Goal: Find specific page/section: Find specific page/section

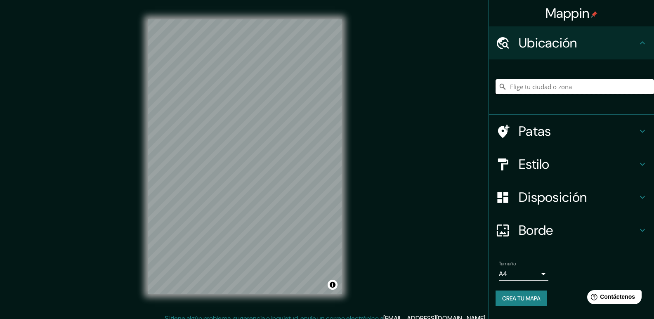
click at [516, 88] on input "Elige tu ciudad o zona" at bounding box center [575, 86] width 158 height 15
click at [512, 83] on input "Elige tu ciudad o zona" at bounding box center [575, 86] width 158 height 15
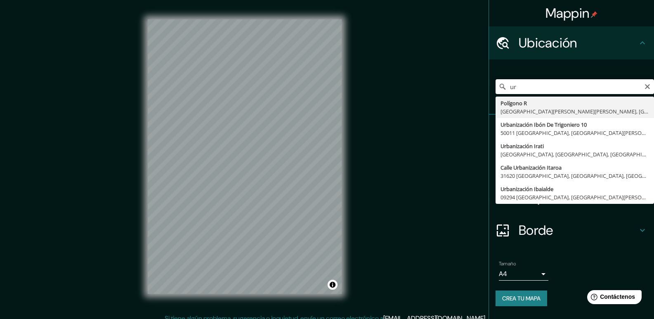
type input "u"
type input "plaza cantaclaro"
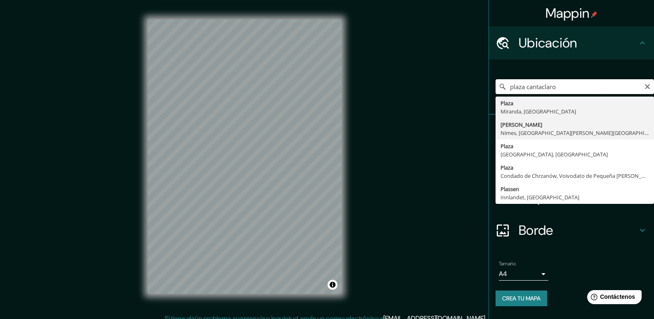
scroll to position [8, 0]
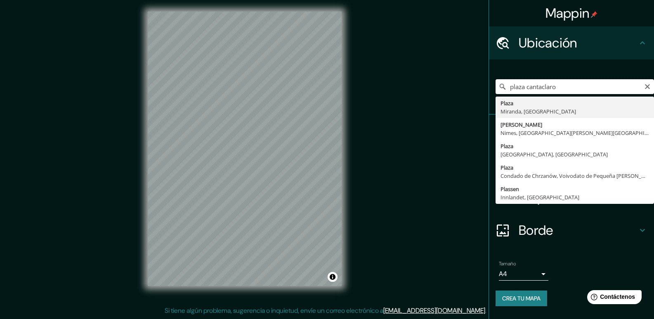
drag, startPoint x: 585, startPoint y: 90, endPoint x: 506, endPoint y: 90, distance: 79.2
click at [506, 90] on div "[GEOGRAPHIC_DATA], [GEOGRAPHIC_DATA] [PERSON_NAME] [GEOGRAPHIC_DATA], [GEOGRAPH…" at bounding box center [575, 86] width 158 height 15
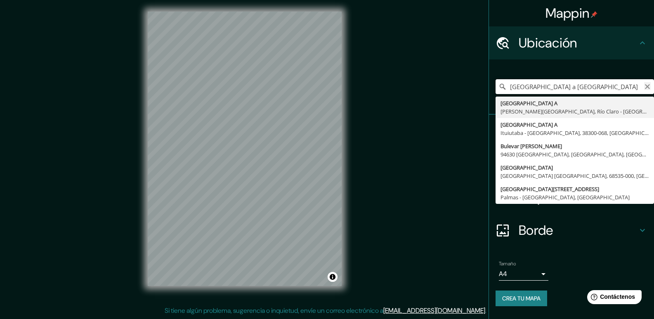
click at [650, 85] on div "[GEOGRAPHIC_DATA] a [GEOGRAPHIC_DATA] A [PERSON_NAME][GEOGRAPHIC_DATA], [GEOGRA…" at bounding box center [575, 86] width 158 height 15
type input "[GEOGRAPHIC_DATA] a [GEOGRAPHIC_DATA]"
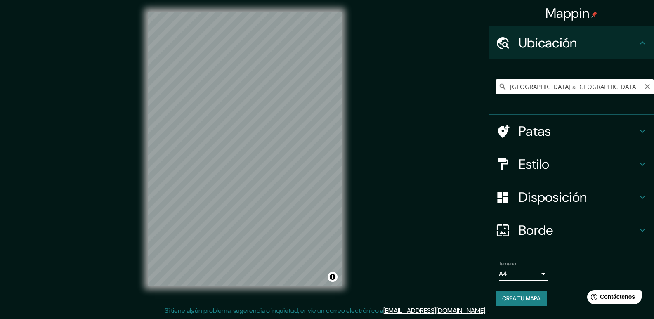
click at [648, 82] on div "[GEOGRAPHIC_DATA] a [GEOGRAPHIC_DATA] A [PERSON_NAME][GEOGRAPHIC_DATA], [GEOGRA…" at bounding box center [575, 86] width 158 height 15
click at [649, 85] on icon "Claro" at bounding box center [647, 86] width 7 height 7
drag, startPoint x: 556, startPoint y: 82, endPoint x: 562, endPoint y: 84, distance: 6.7
click at [562, 84] on input "Elige tu ciudad o zona" at bounding box center [575, 86] width 158 height 15
paste input "[GEOGRAPHIC_DATA]"
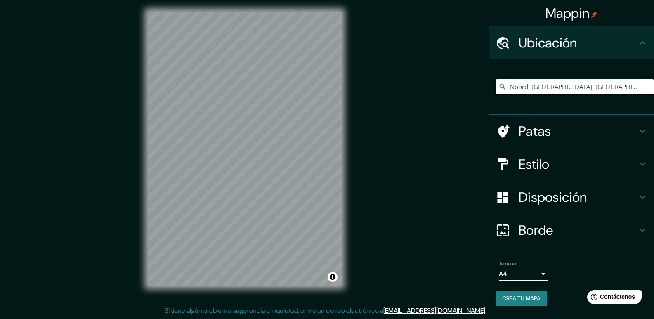
type input "Noord, [GEOGRAPHIC_DATA], [GEOGRAPHIC_DATA], [GEOGRAPHIC_DATA]"
click at [646, 85] on icon "Claro" at bounding box center [647, 86] width 5 height 5
click at [576, 88] on input "Elige tu ciudad o zona" at bounding box center [575, 86] width 158 height 15
click at [509, 90] on input "[GEOGRAPHIC_DATA], [GEOGRAPHIC_DATA], [GEOGRAPHIC_DATA]" at bounding box center [575, 86] width 158 height 15
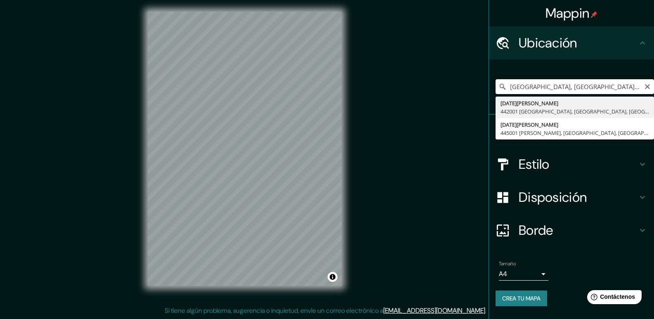
drag, startPoint x: 542, startPoint y: 87, endPoint x: 502, endPoint y: 98, distance: 41.2
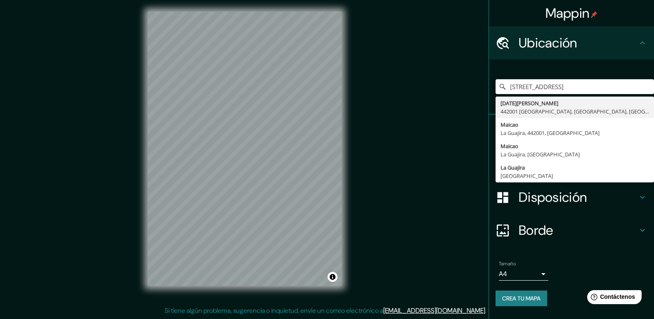
type input "[STREET_ADDRESS]"
